Goal: Check status

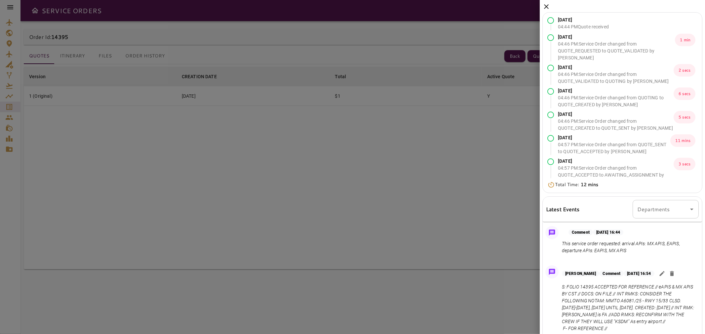
click at [544, 6] on icon at bounding box center [546, 7] width 8 height 8
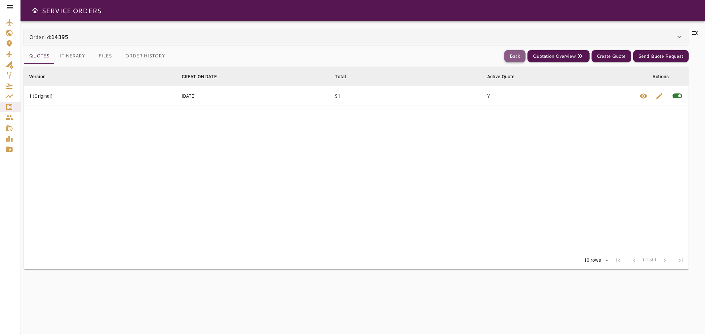
click at [516, 58] on button "Back" at bounding box center [514, 56] width 21 height 12
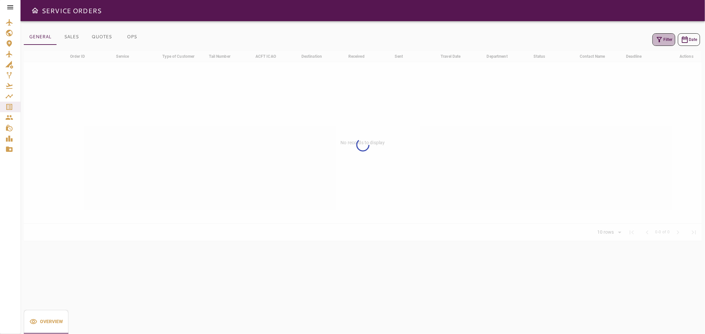
click at [655, 42] on icon "button" at bounding box center [659, 40] width 8 height 8
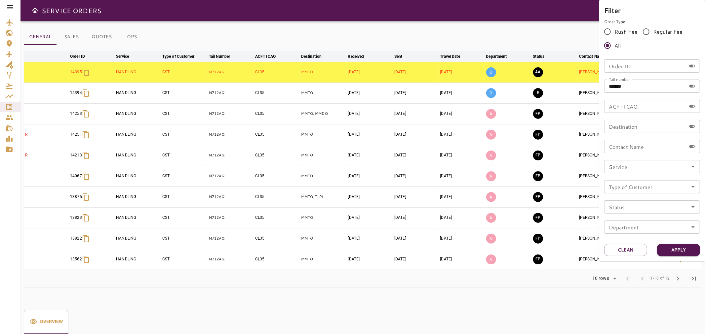
click at [548, 28] on div at bounding box center [352, 167] width 705 height 334
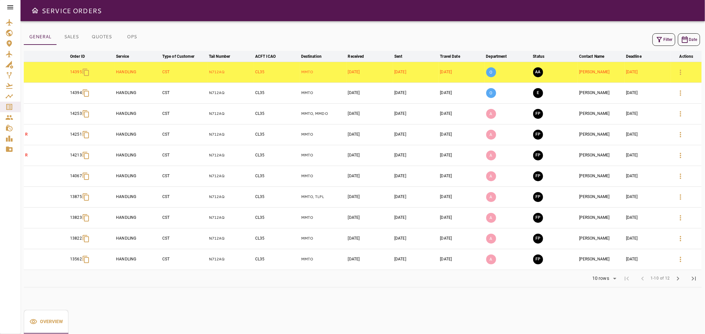
click at [659, 39] on icon "button" at bounding box center [659, 40] width 8 height 8
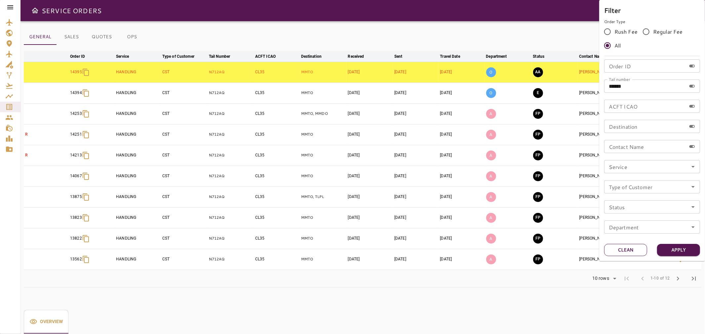
click at [620, 246] on button "Clean" at bounding box center [625, 250] width 43 height 12
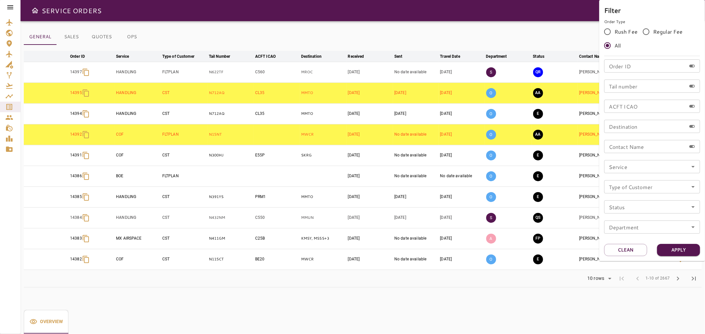
click at [376, 32] on div at bounding box center [352, 167] width 705 height 334
